Goal: Task Accomplishment & Management: Use online tool/utility

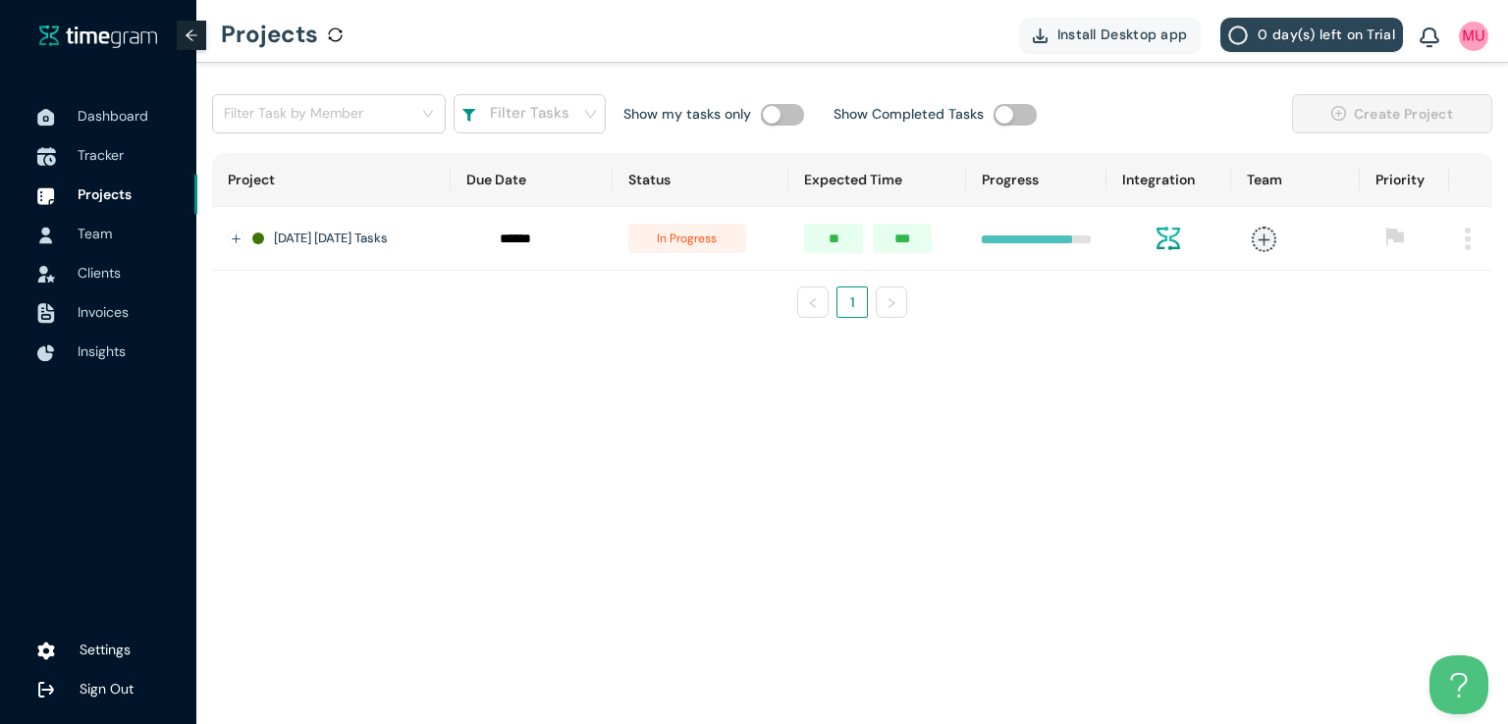
click at [90, 158] on span "Tracker" at bounding box center [101, 155] width 46 height 18
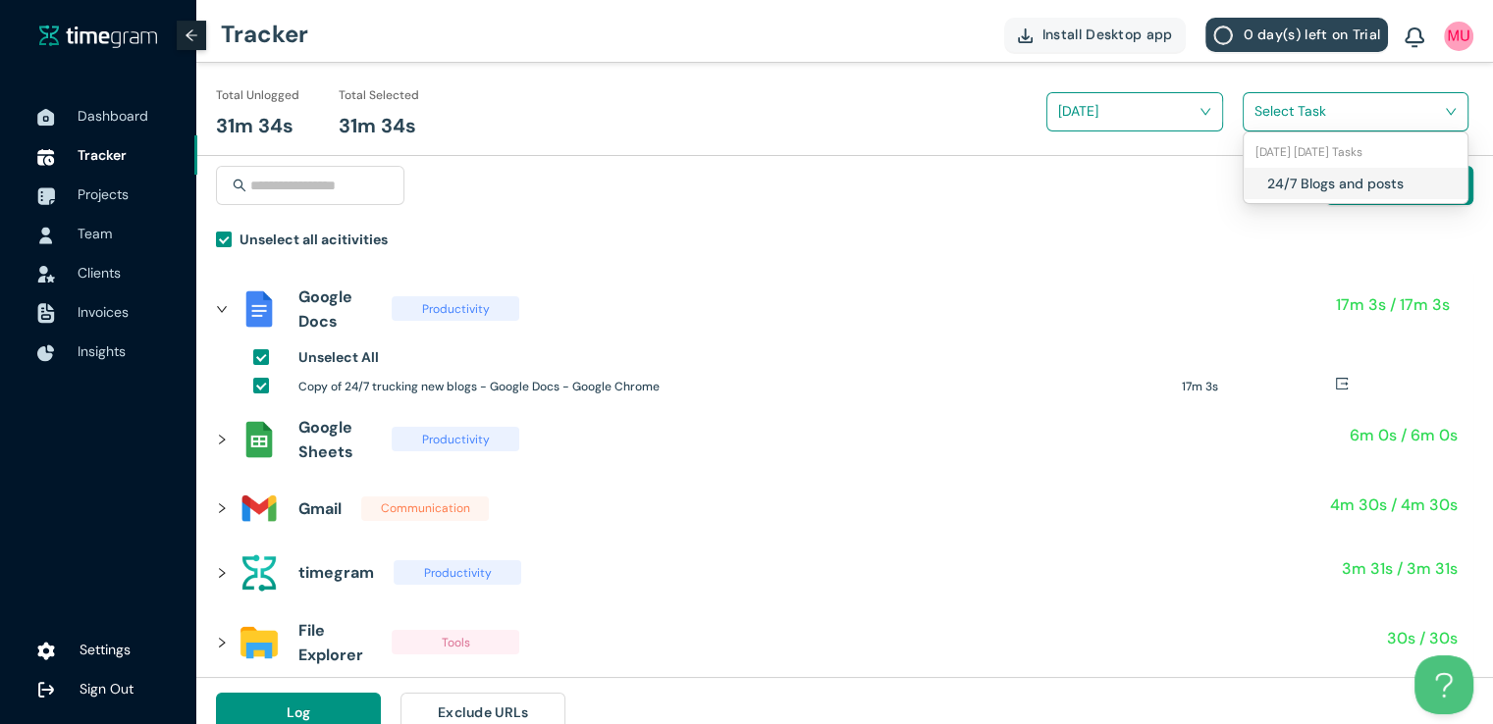
click at [1288, 118] on input "search" at bounding box center [1348, 110] width 188 height 29
click at [1254, 193] on div "24/7 Blogs and posts" at bounding box center [1356, 183] width 224 height 31
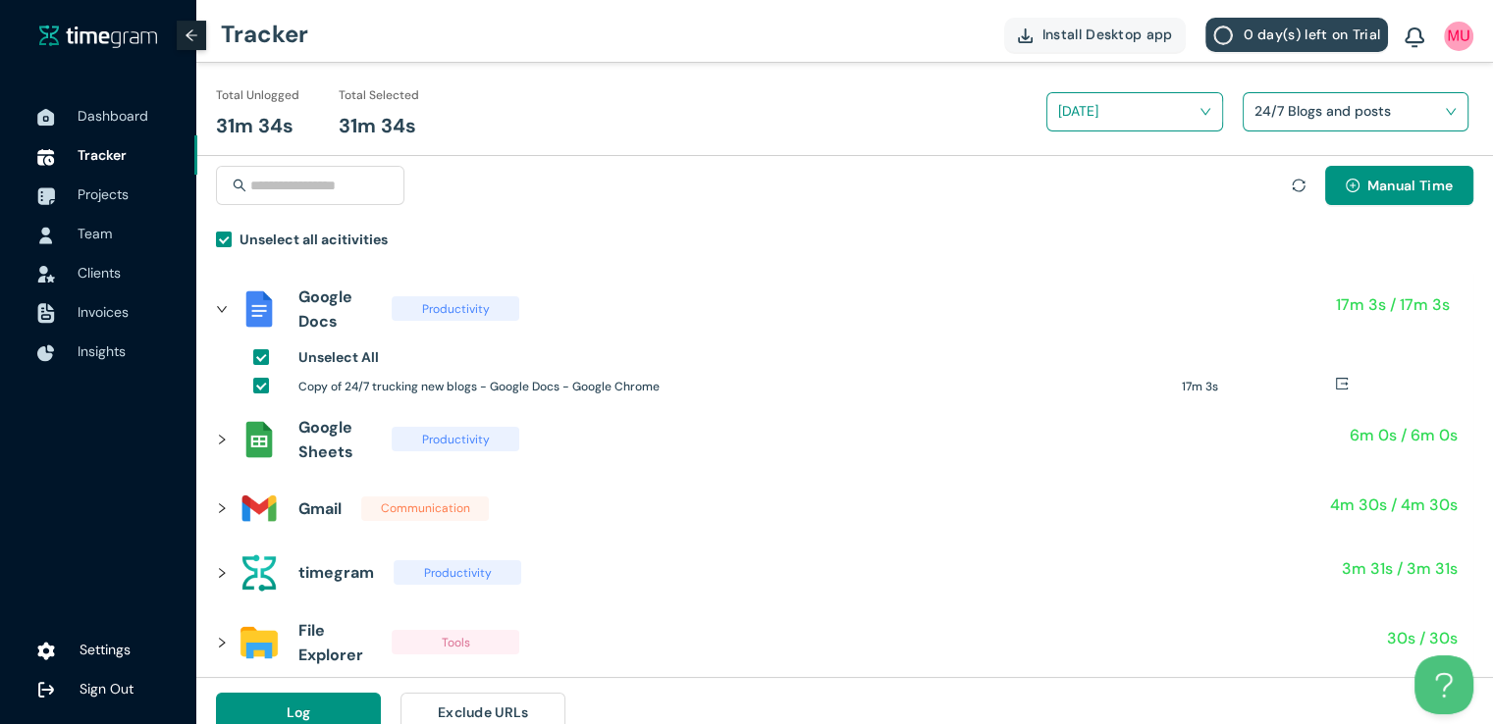
scroll to position [23, 0]
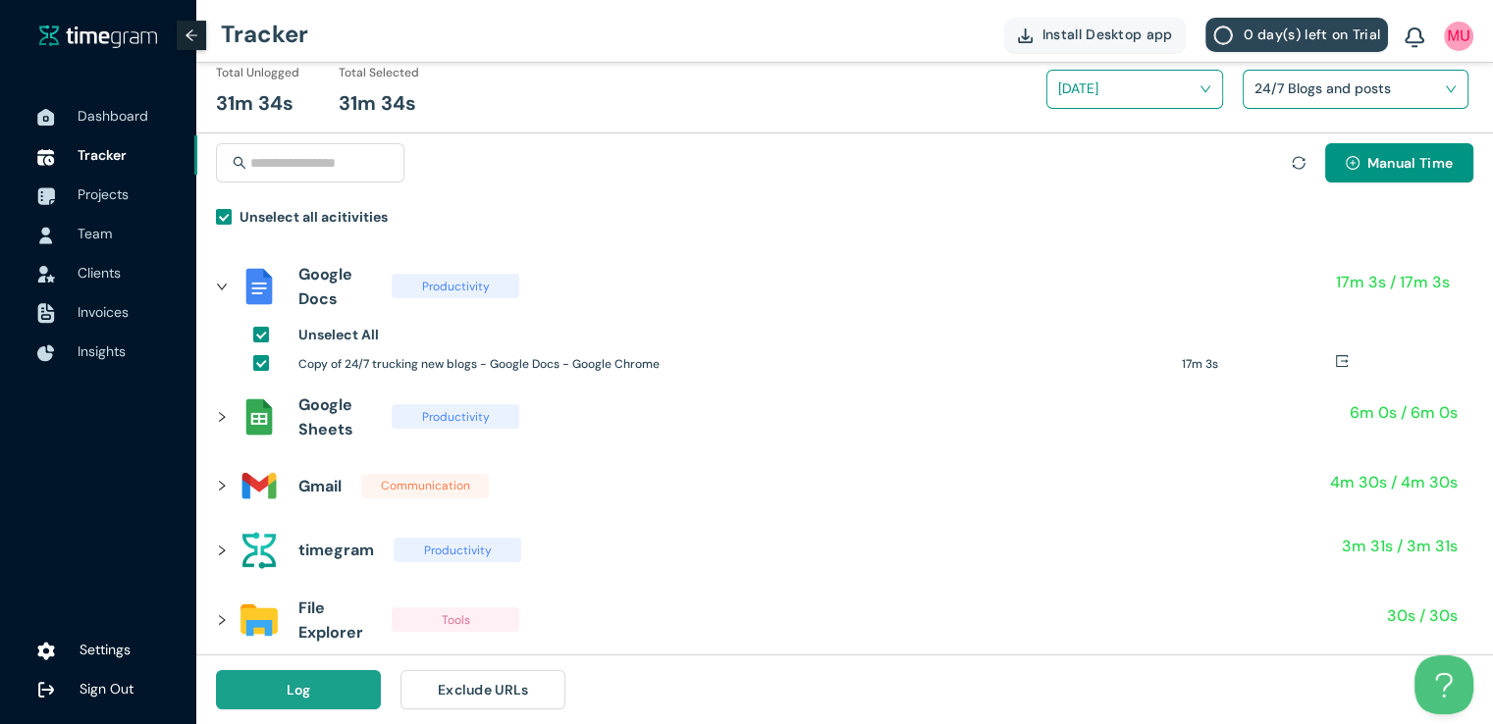
click at [304, 692] on span "Log" at bounding box center [299, 690] width 25 height 22
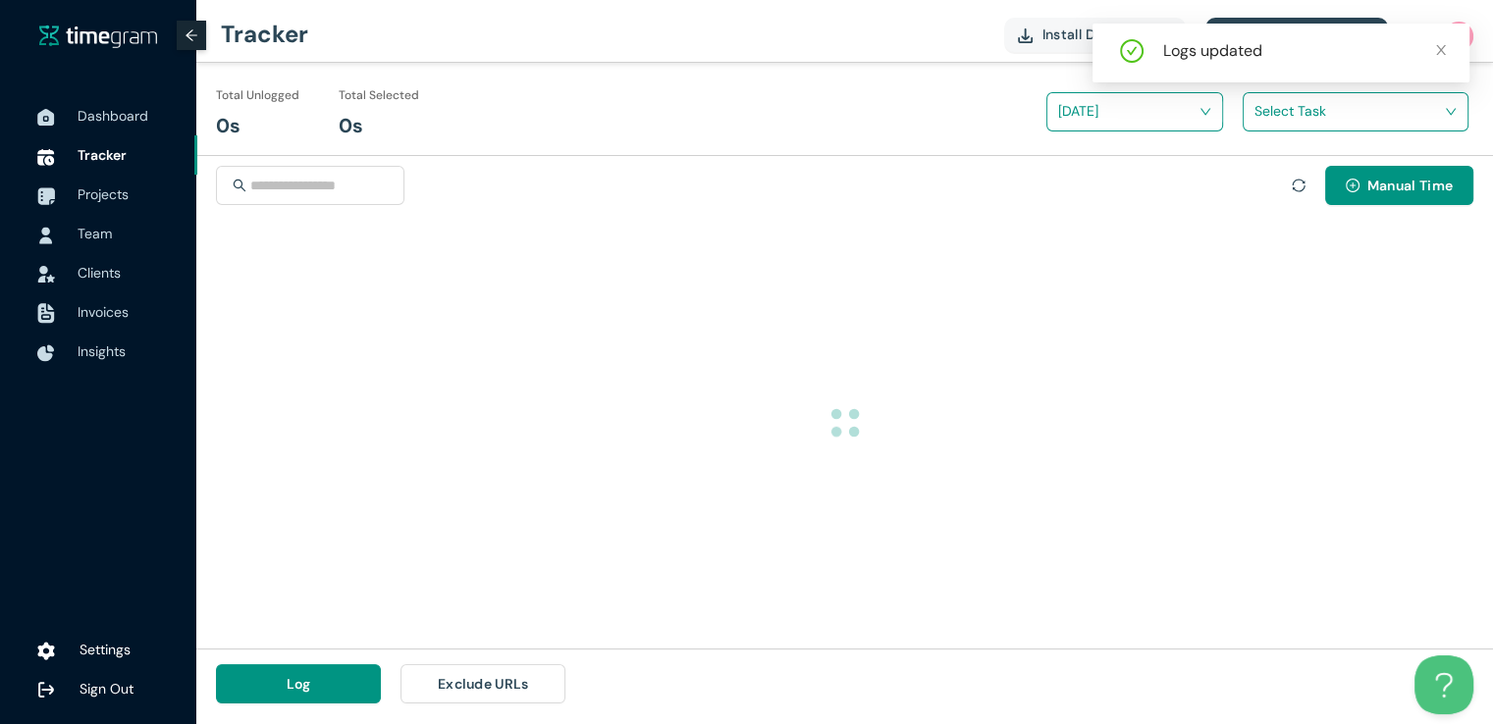
scroll to position [0, 0]
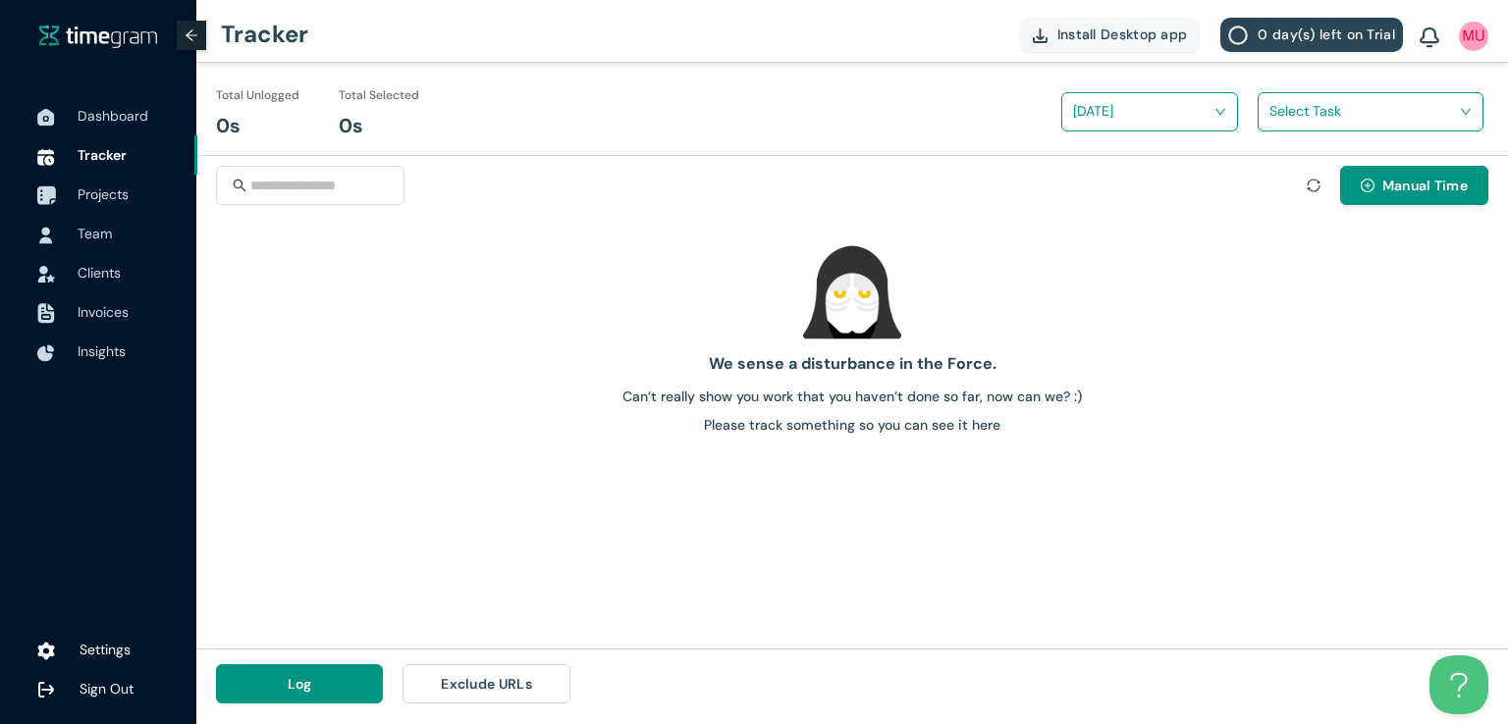
click at [90, 198] on span "Projects" at bounding box center [103, 195] width 51 height 18
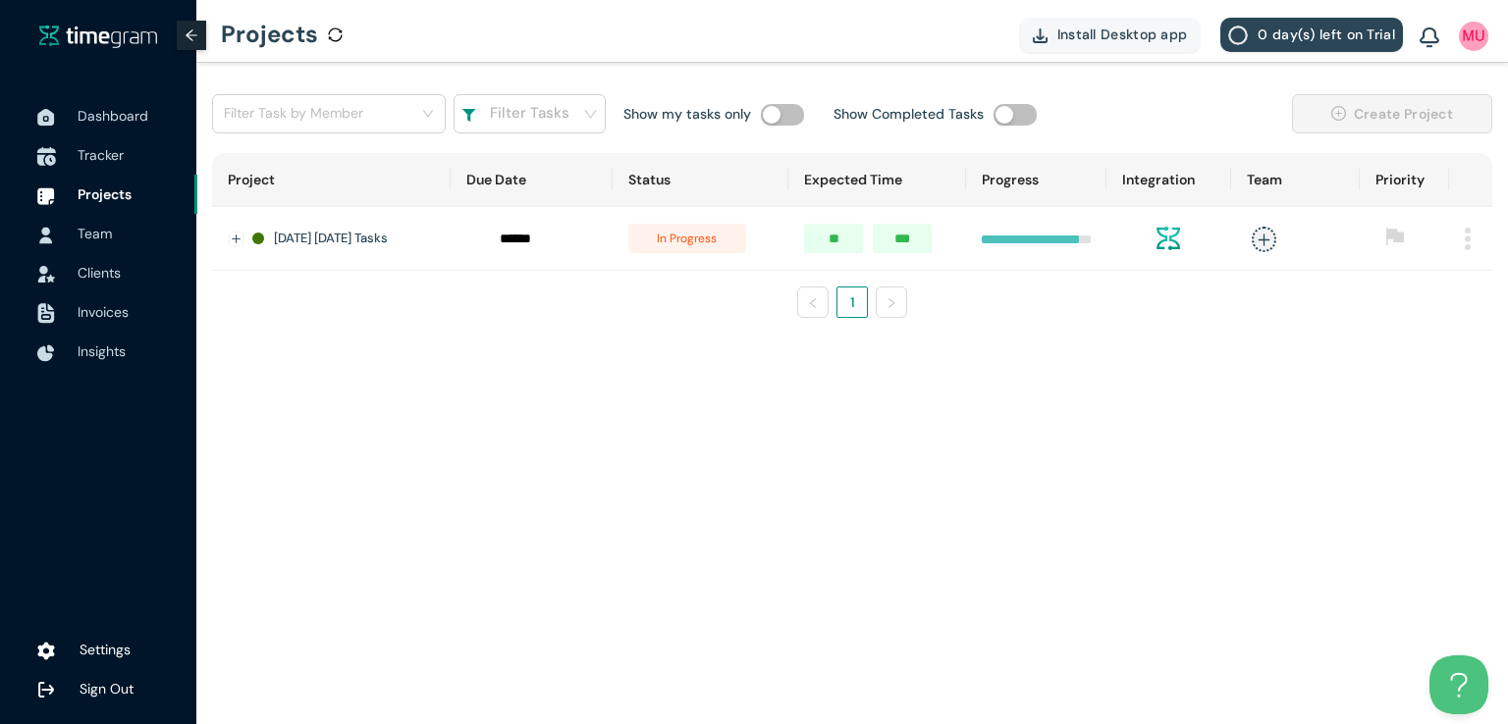
click at [126, 159] on span "Tracker" at bounding box center [130, 154] width 104 height 39
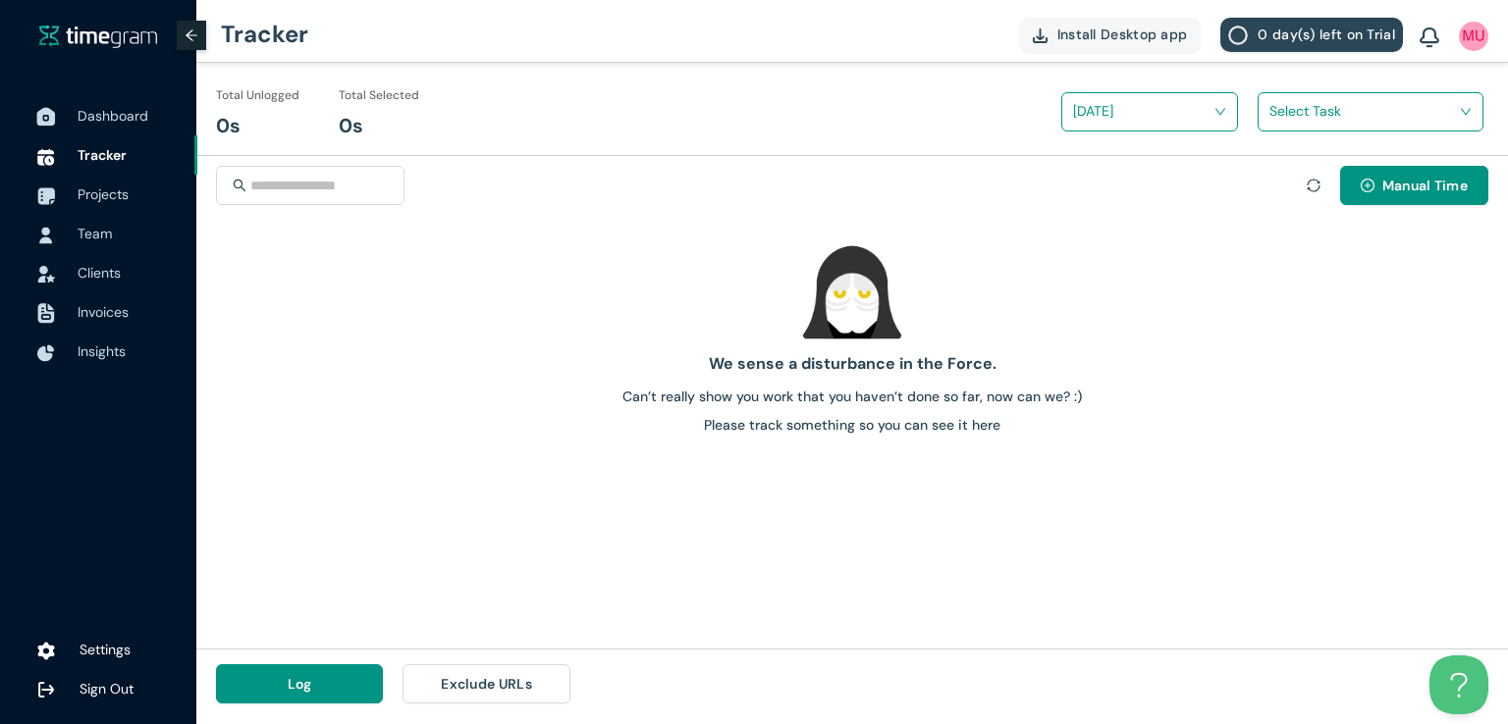
click at [133, 119] on span "Dashboard" at bounding box center [113, 116] width 71 height 18
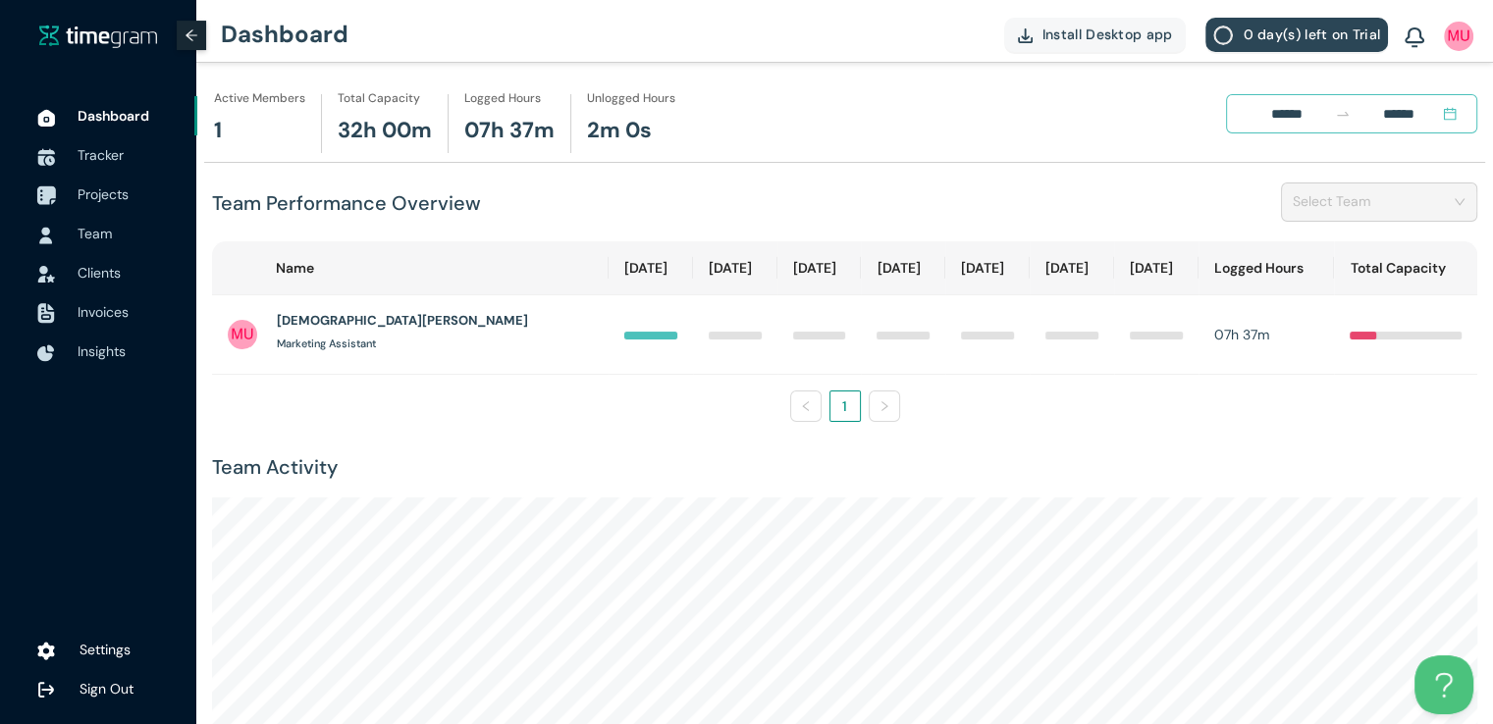
click at [90, 193] on span "Projects" at bounding box center [103, 195] width 51 height 18
